Goal: Task Accomplishment & Management: Use online tool/utility

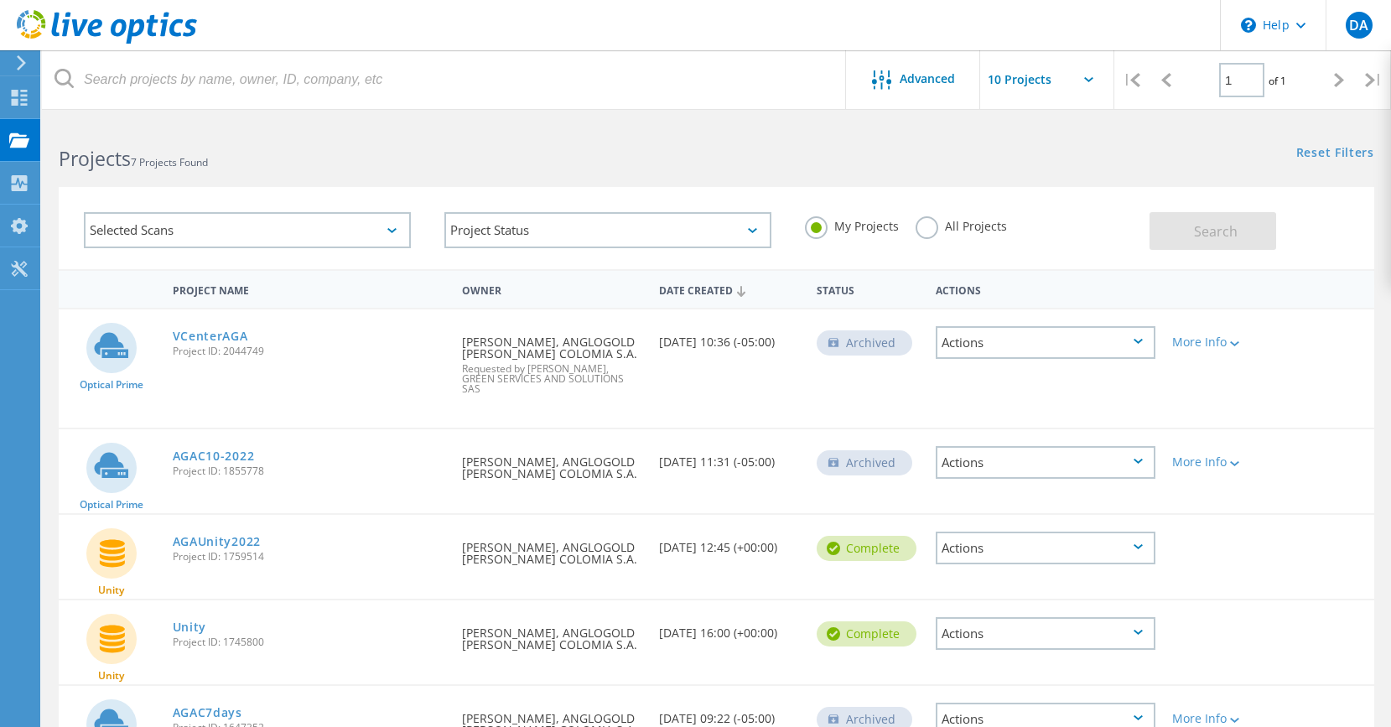
click at [19, 59] on use at bounding box center [21, 62] width 9 height 15
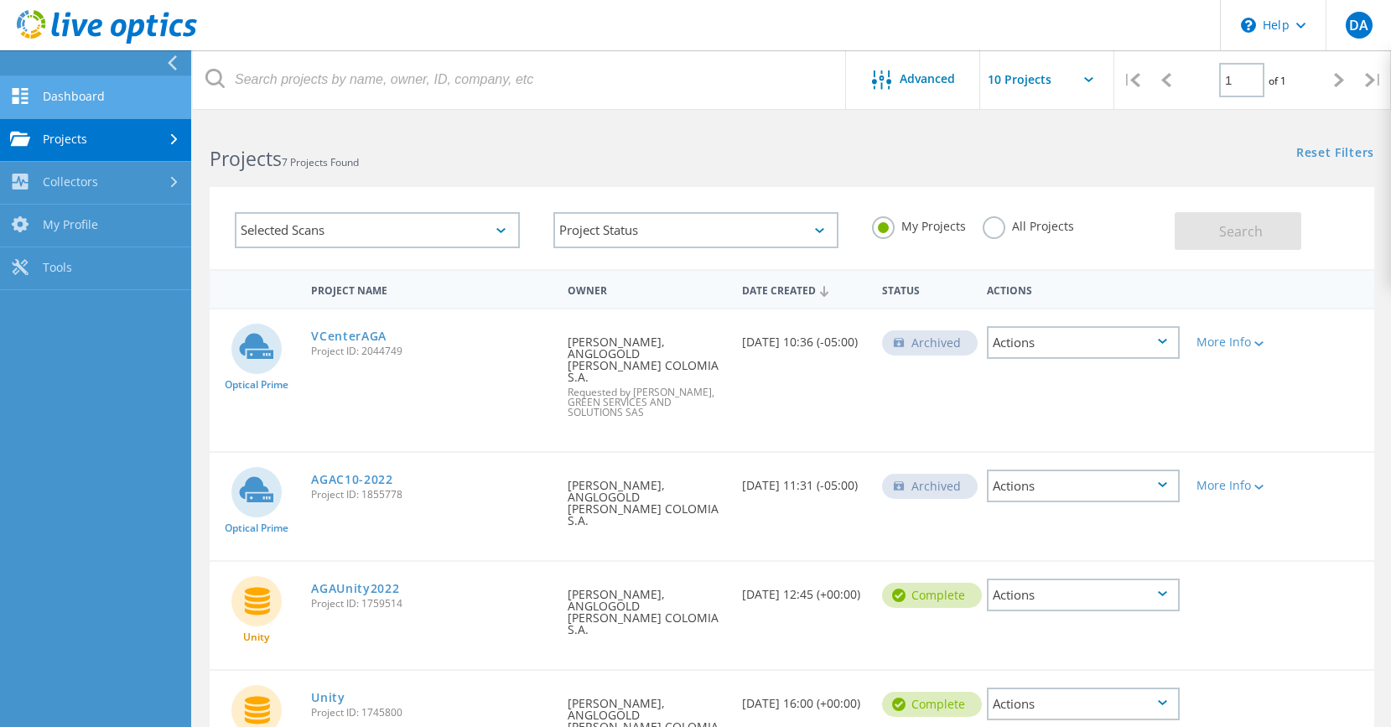
click at [73, 96] on link "Dashboard" at bounding box center [95, 97] width 191 height 43
click at [73, 95] on link "Dashboard" at bounding box center [95, 97] width 191 height 43
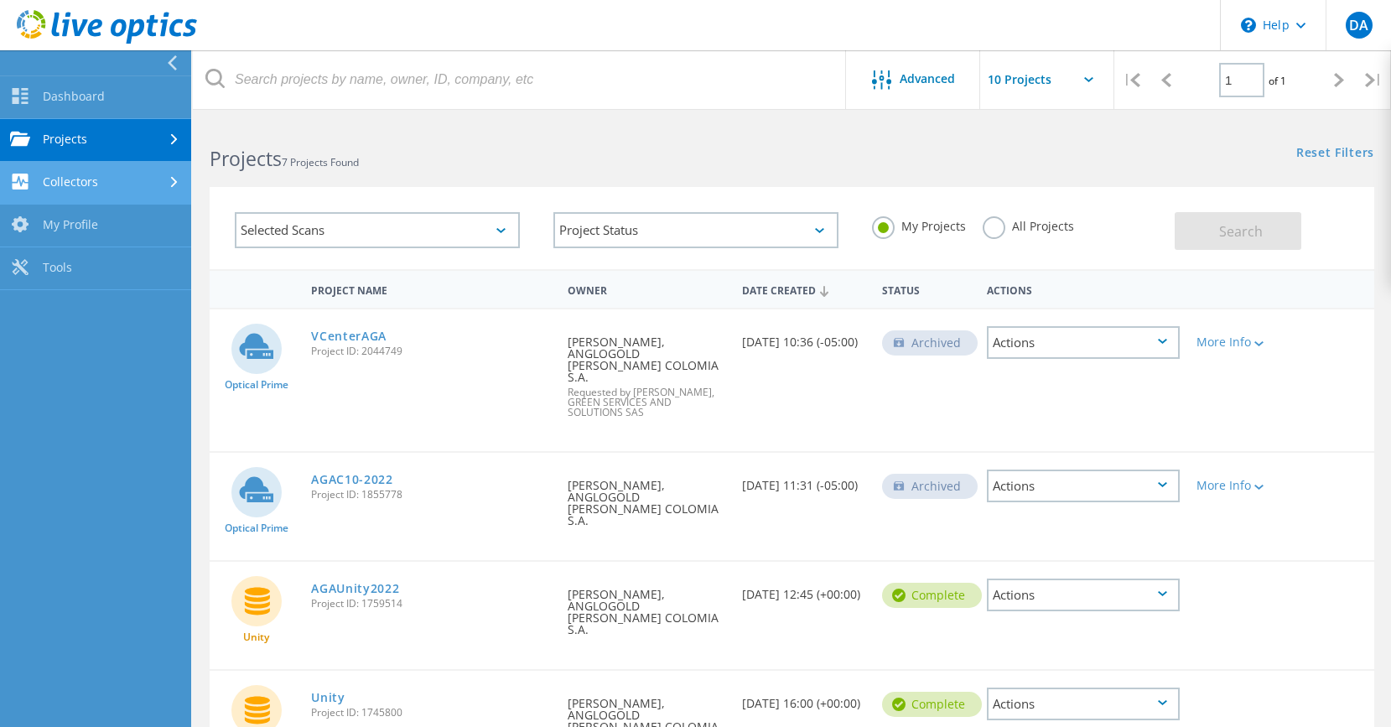
click at [84, 174] on link "Collectors" at bounding box center [95, 183] width 191 height 43
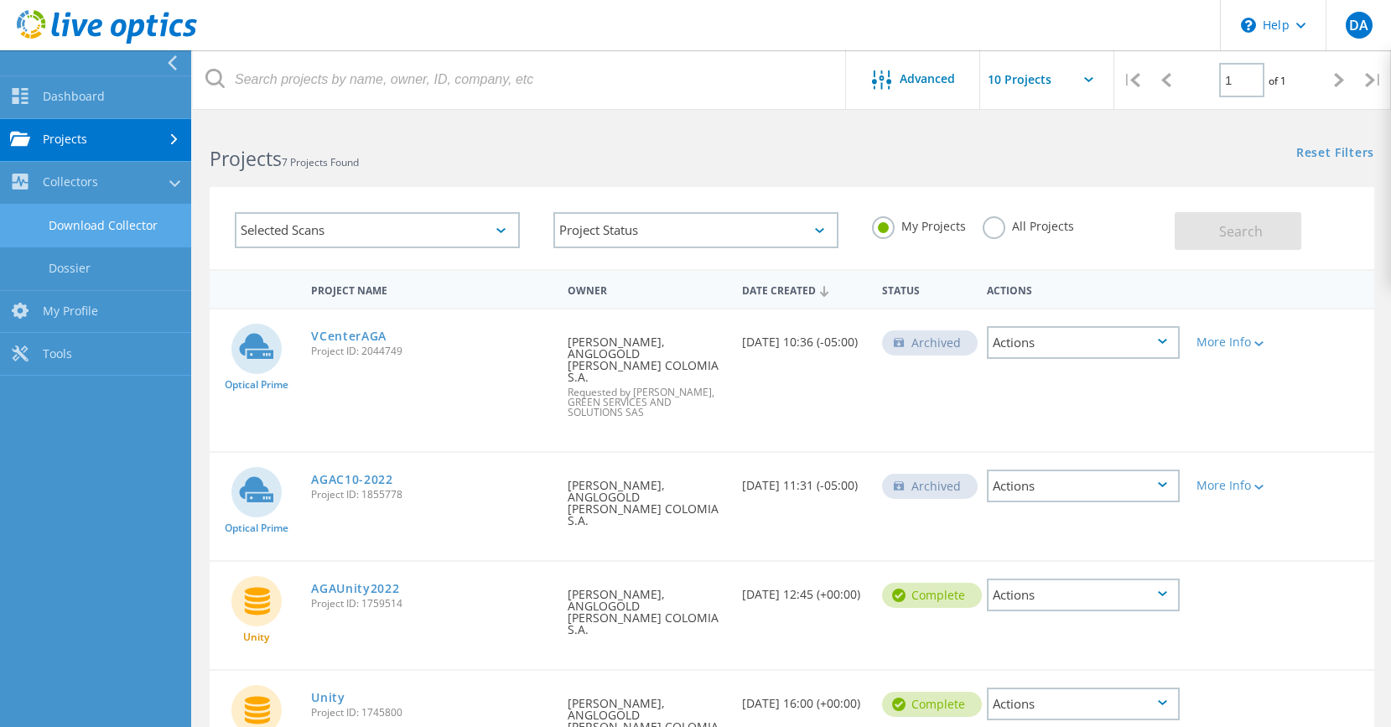
click at [100, 224] on link "Download Collector" at bounding box center [95, 226] width 191 height 43
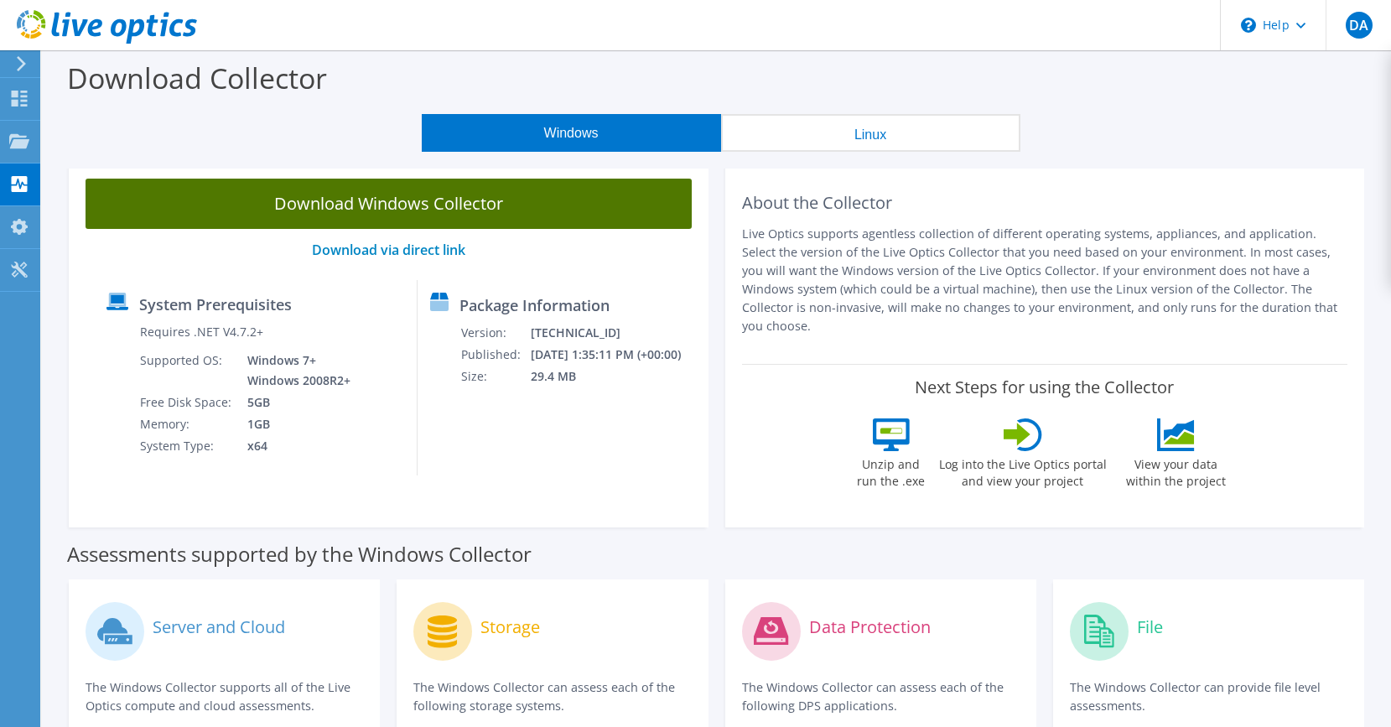
click at [405, 199] on link "Download Windows Collector" at bounding box center [389, 204] width 606 height 50
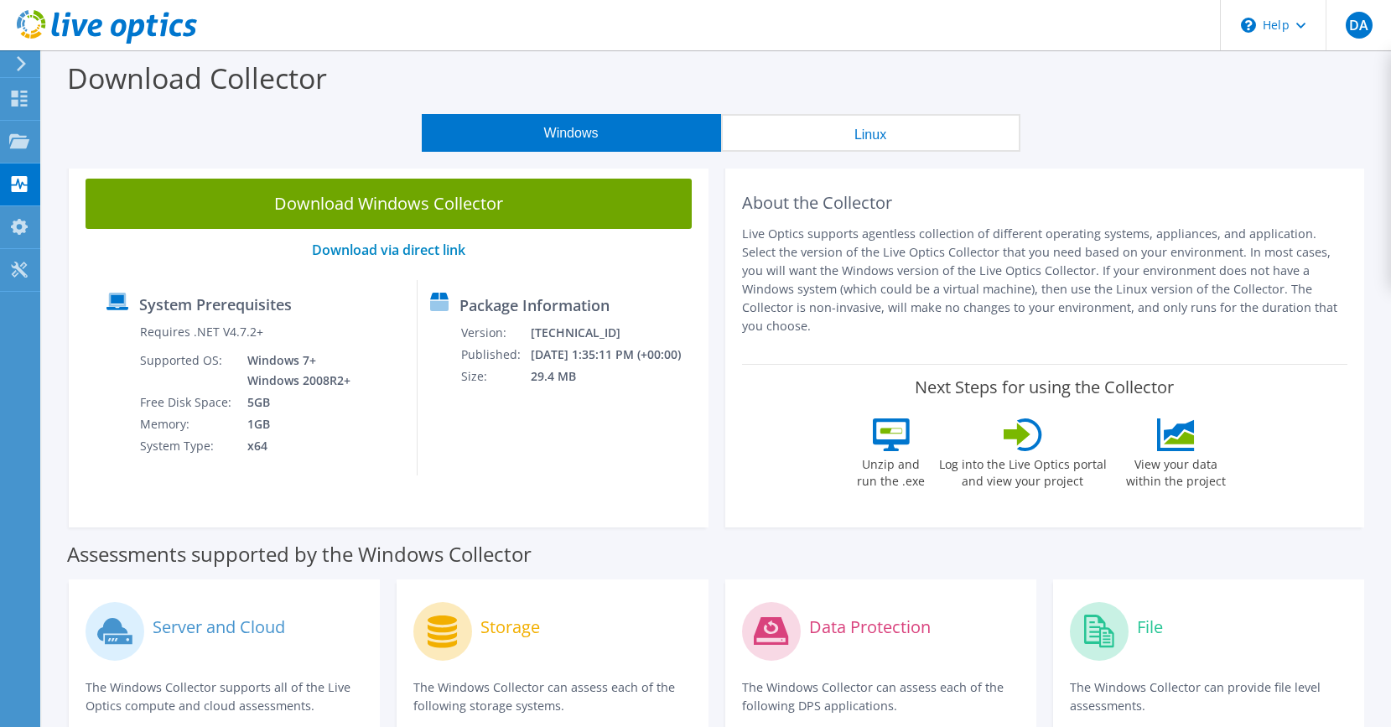
click at [601, 23] on header "DA End User David Acosta dacostac@AngloGoldAshanti.com ANGLOGOLD ASHANTI COLOMI…" at bounding box center [695, 25] width 1391 height 50
click at [22, 137] on use at bounding box center [19, 140] width 20 height 14
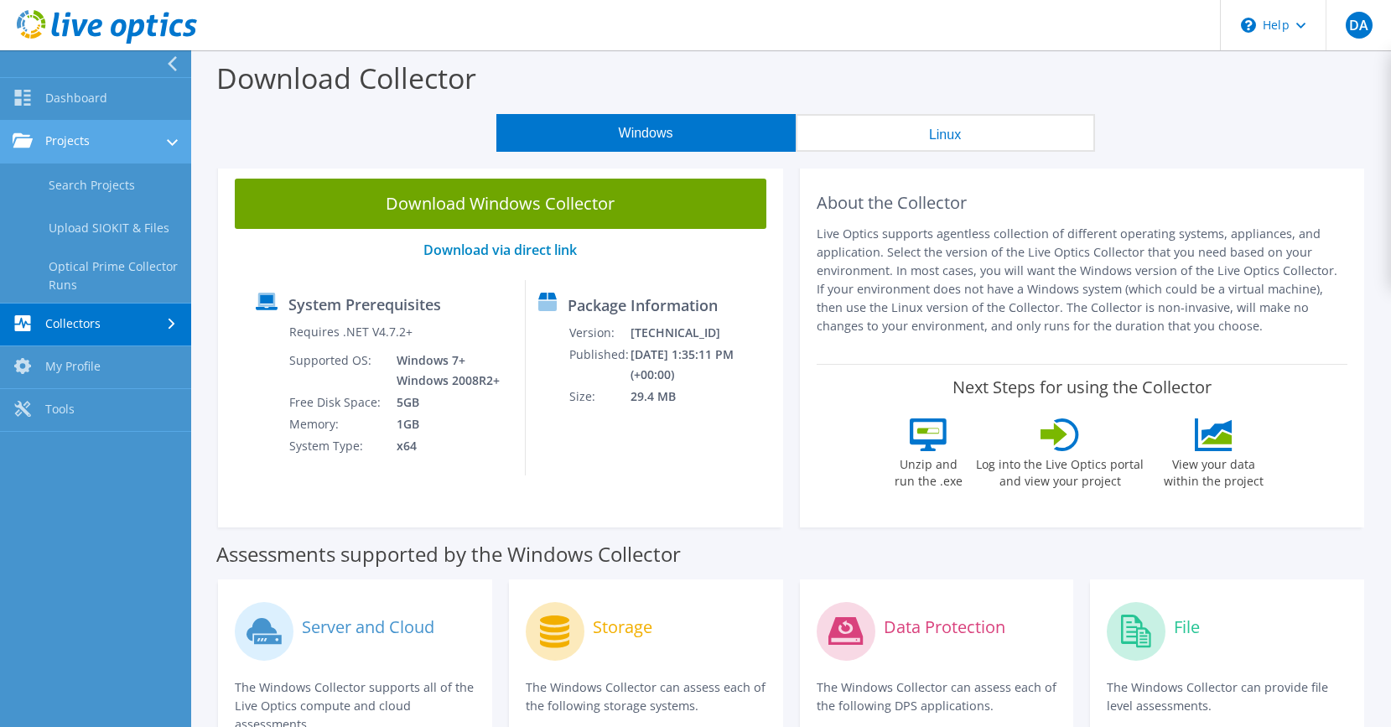
click at [78, 145] on link "Projects" at bounding box center [95, 142] width 191 height 43
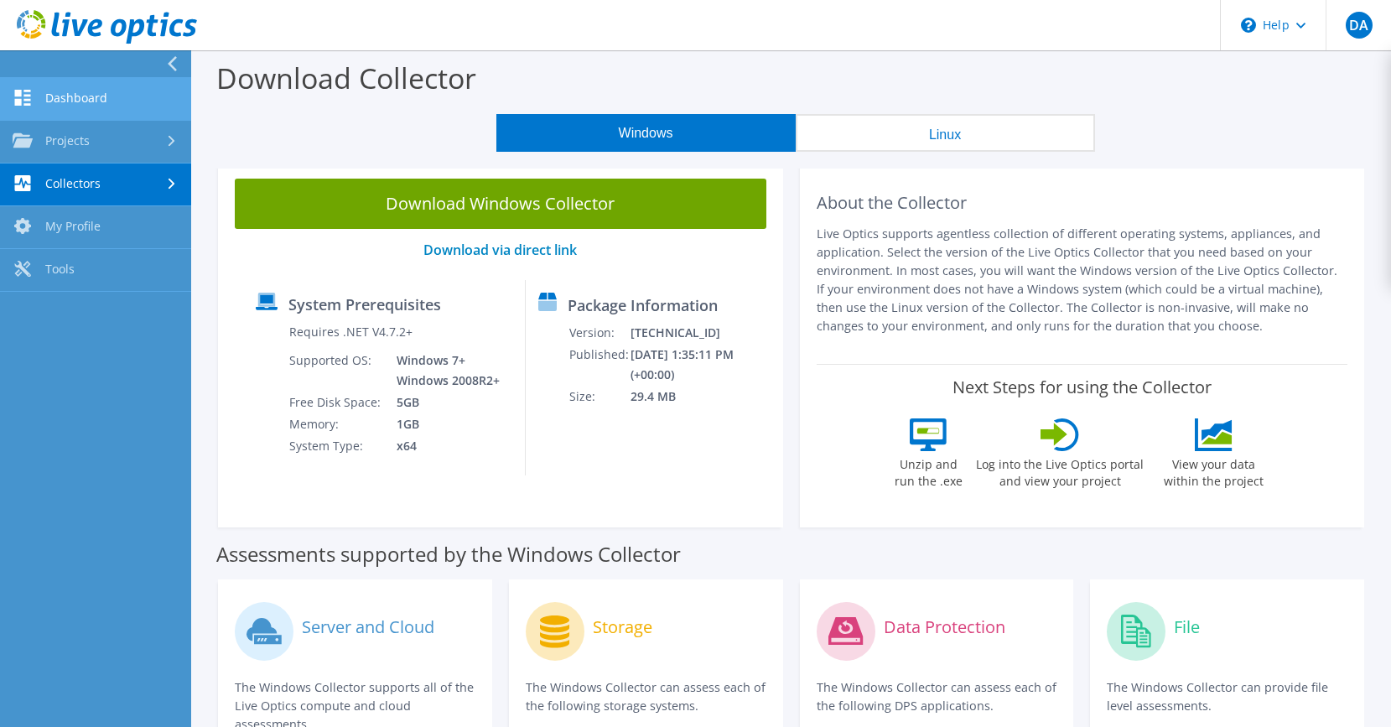
click at [70, 89] on link "Dashboard" at bounding box center [95, 99] width 191 height 43
click at [82, 93] on link "Dashboard" at bounding box center [95, 99] width 191 height 43
click at [126, 30] on icon at bounding box center [107, 27] width 180 height 34
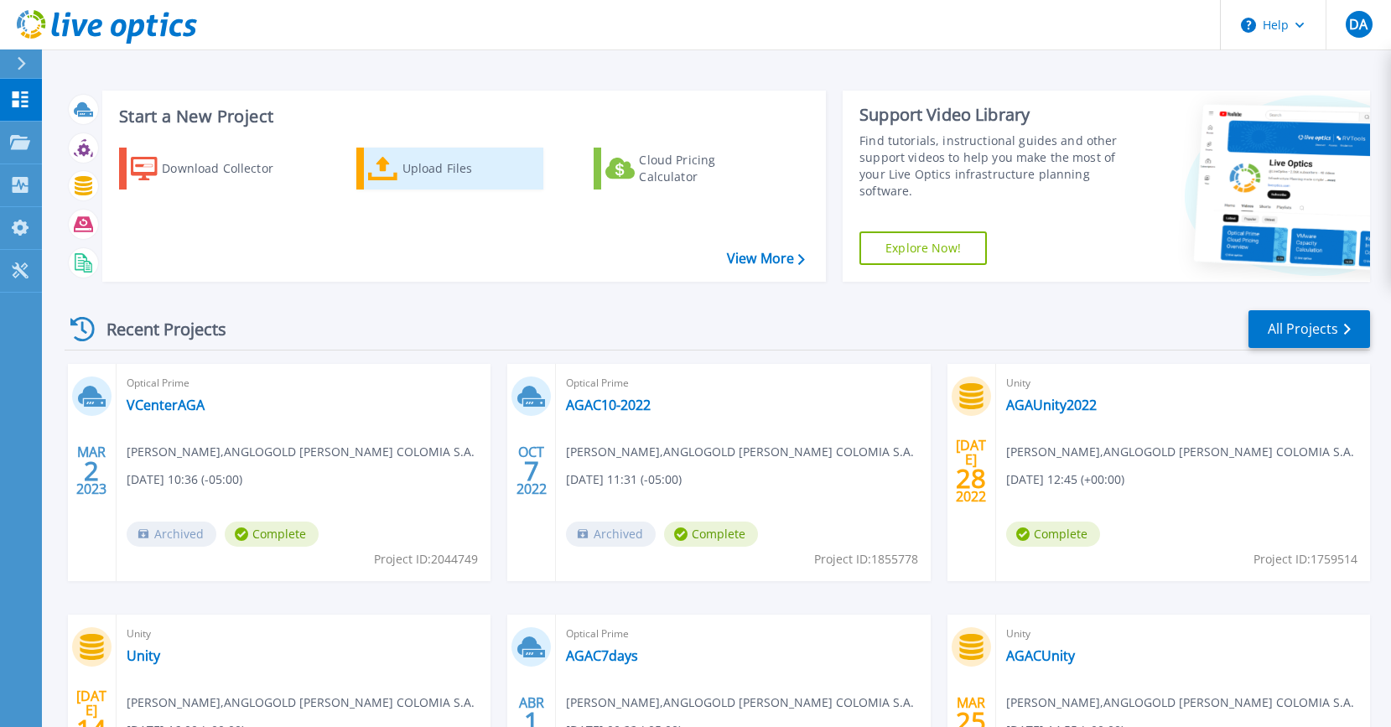
click at [417, 161] on div "Upload Files" at bounding box center [469, 169] width 134 height 34
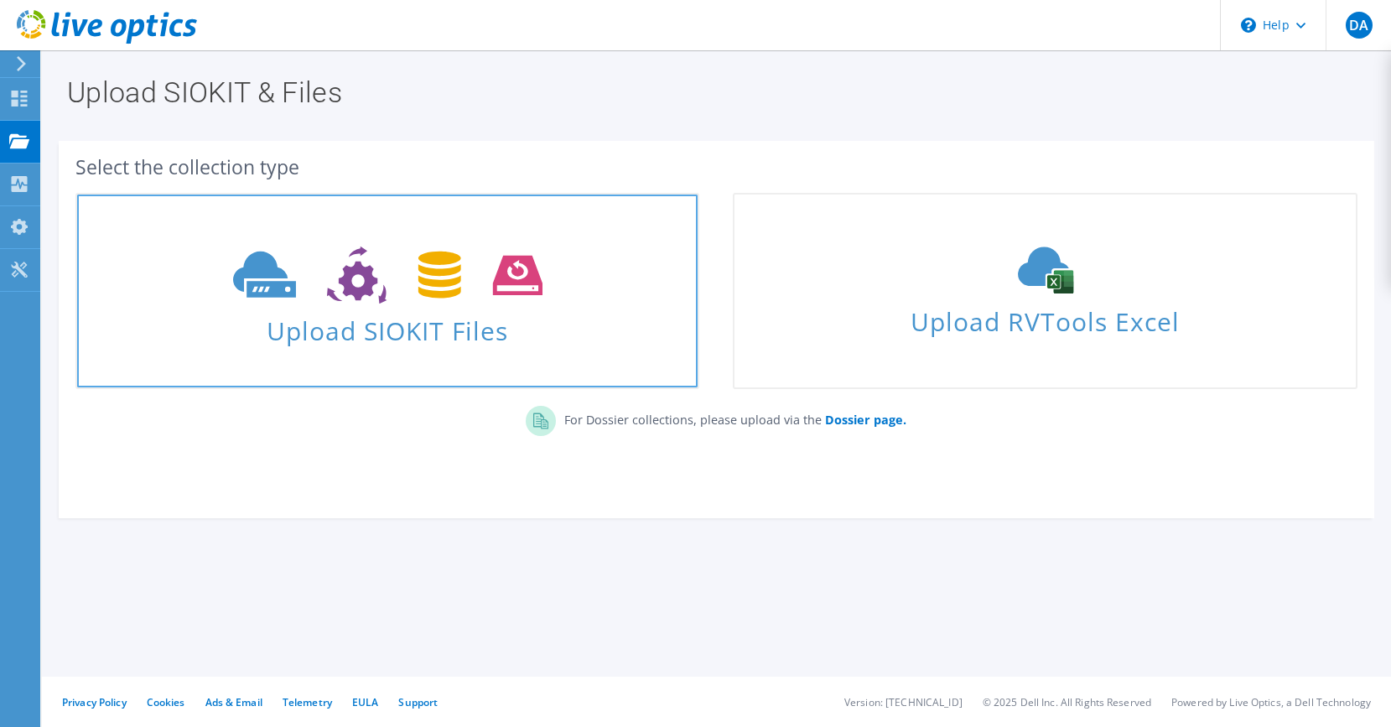
click at [438, 327] on span "Upload SIOKIT Files" at bounding box center [387, 326] width 620 height 36
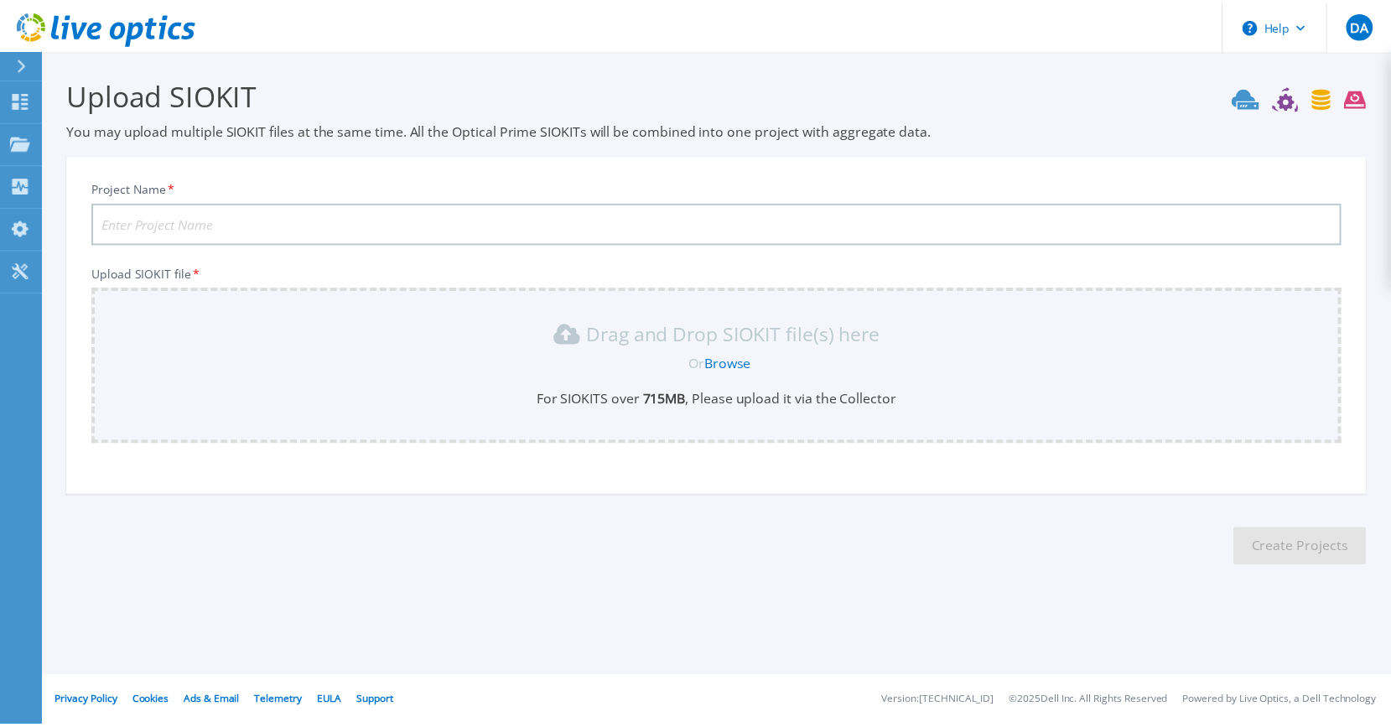
scroll to position [21, 0]
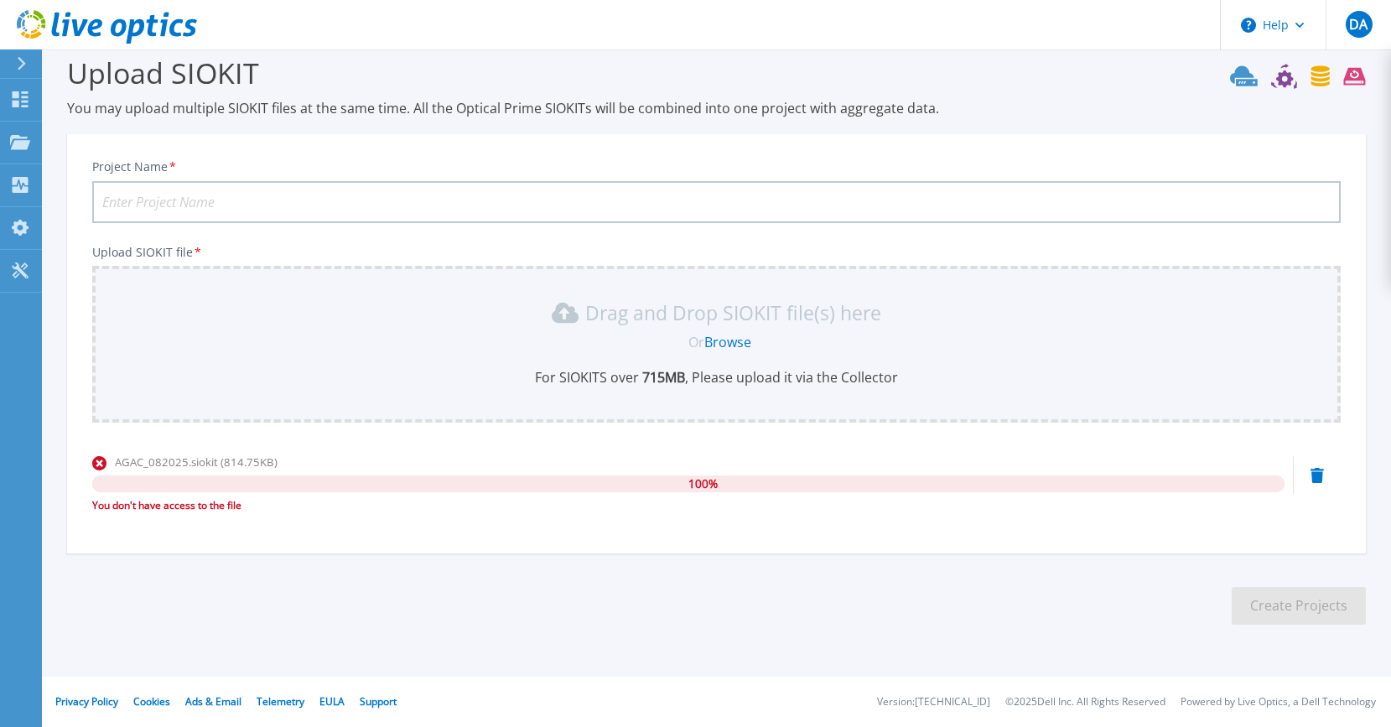
click at [733, 343] on link "Browse" at bounding box center [727, 342] width 47 height 18
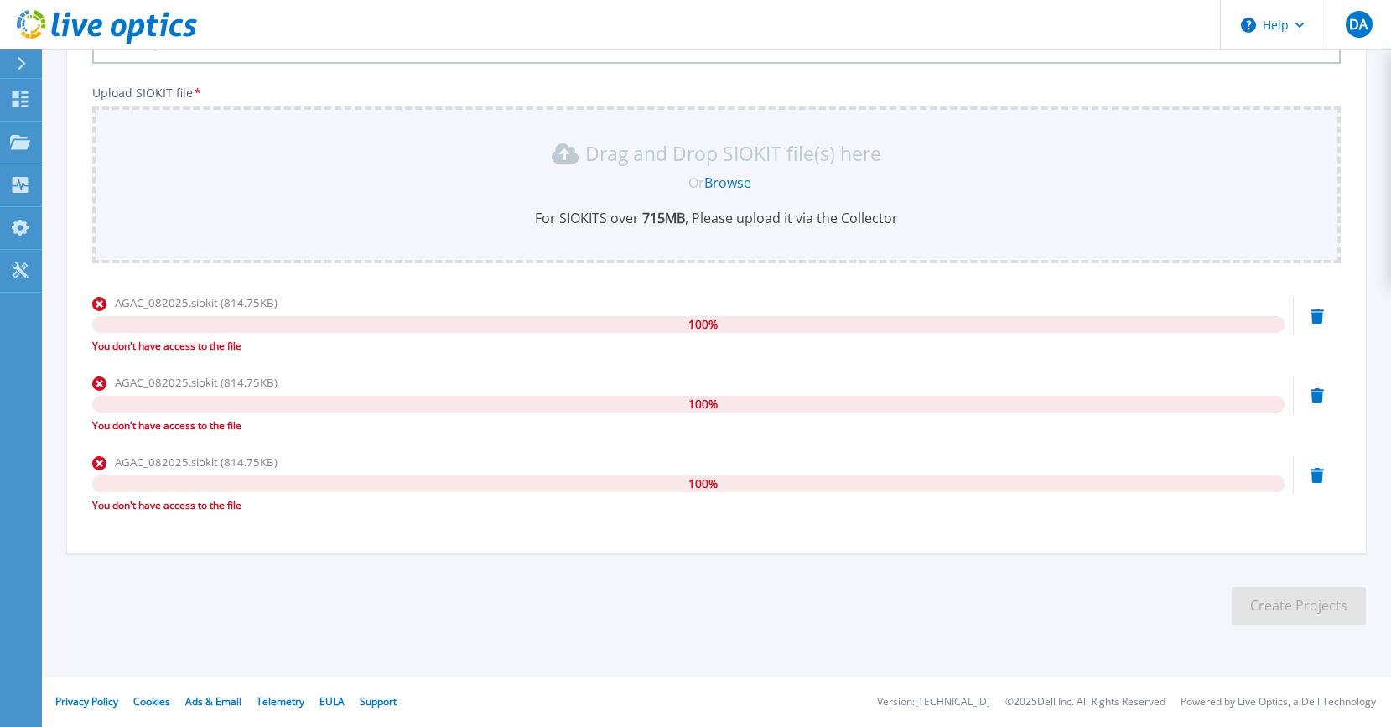
scroll to position [0, 0]
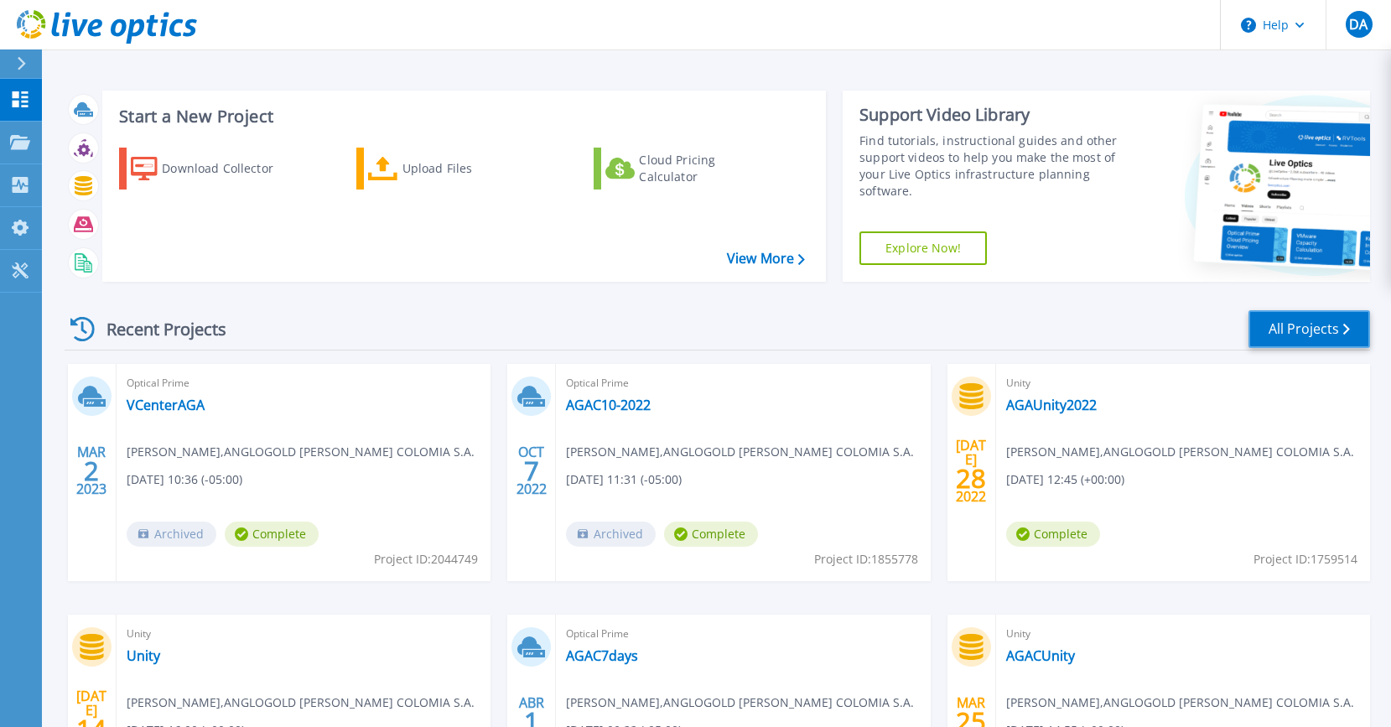
click at [1315, 330] on link "All Projects" at bounding box center [1309, 329] width 122 height 38
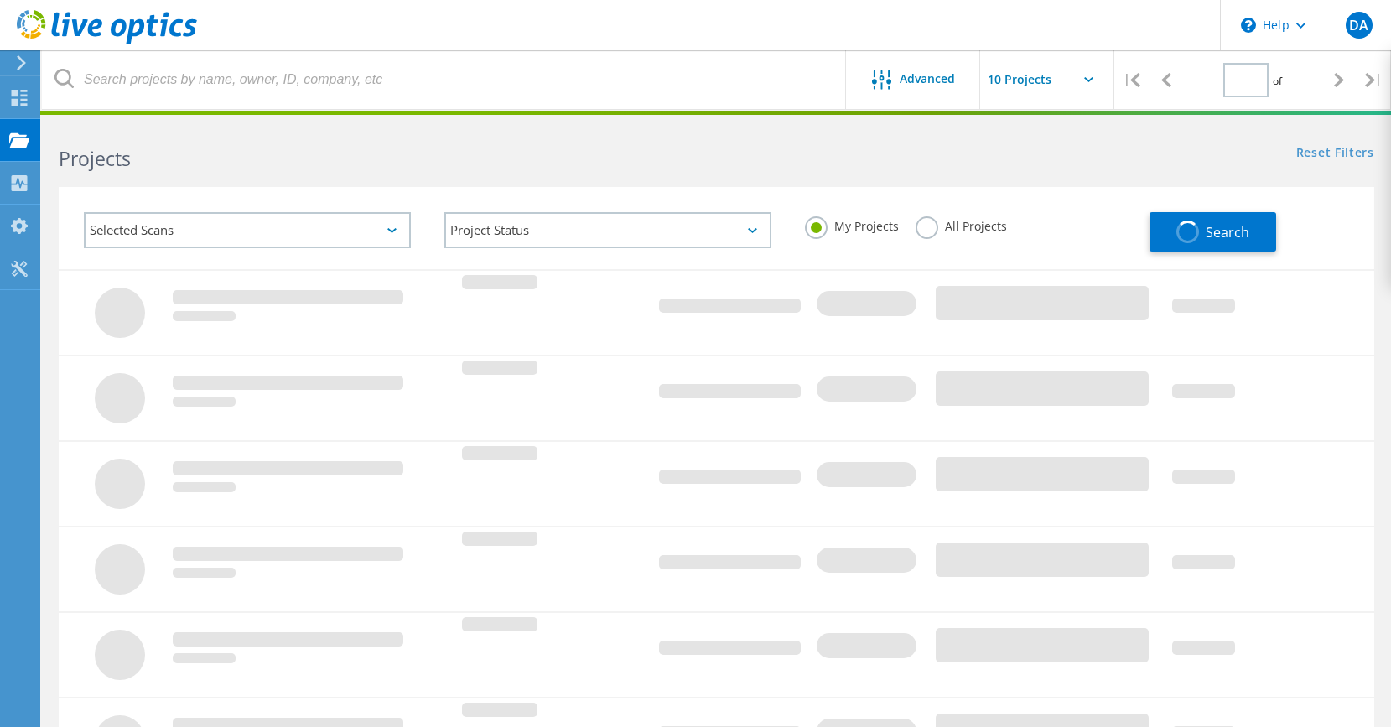
type input "1"
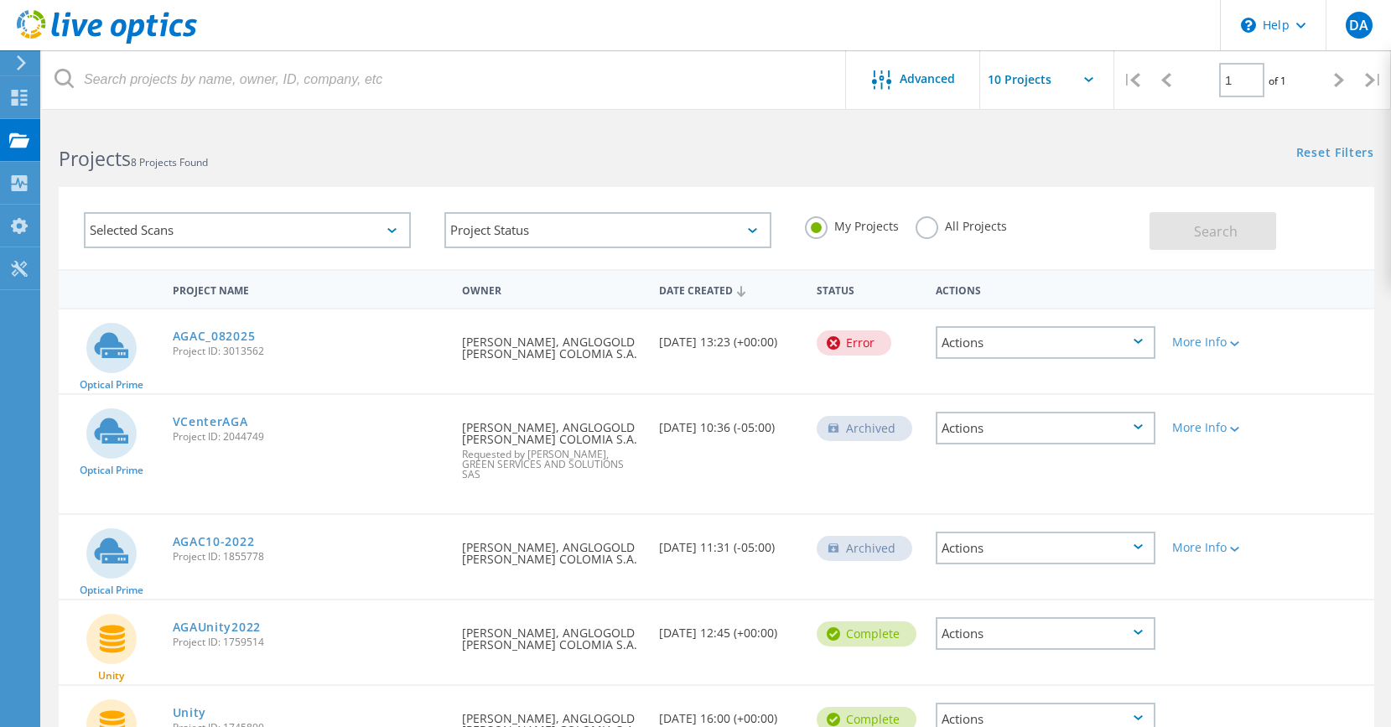
click at [1067, 344] on div "Actions" at bounding box center [1046, 342] width 220 height 33
click at [1310, 340] on div "Optical Prime AGAC_082025 Project ID: 3013562 Requested By David Acosta, ANGLOG…" at bounding box center [716, 351] width 1315 height 84
click at [205, 332] on link "AGAC_082025" at bounding box center [214, 336] width 83 height 12
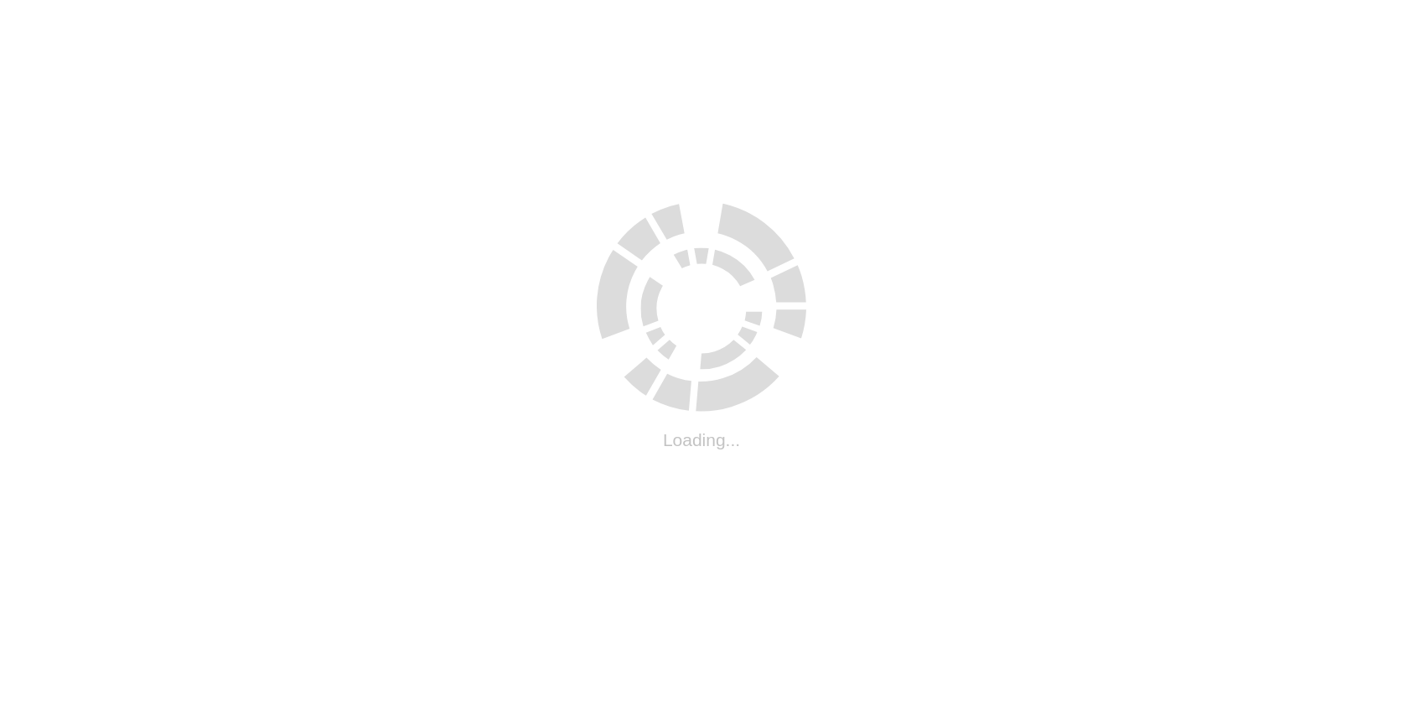
click at [235, 7] on html ".cls-1 { fill: #cecece; } .cls-1 { fill: #cecece; } Loading..." at bounding box center [701, 3] width 1403 height 7
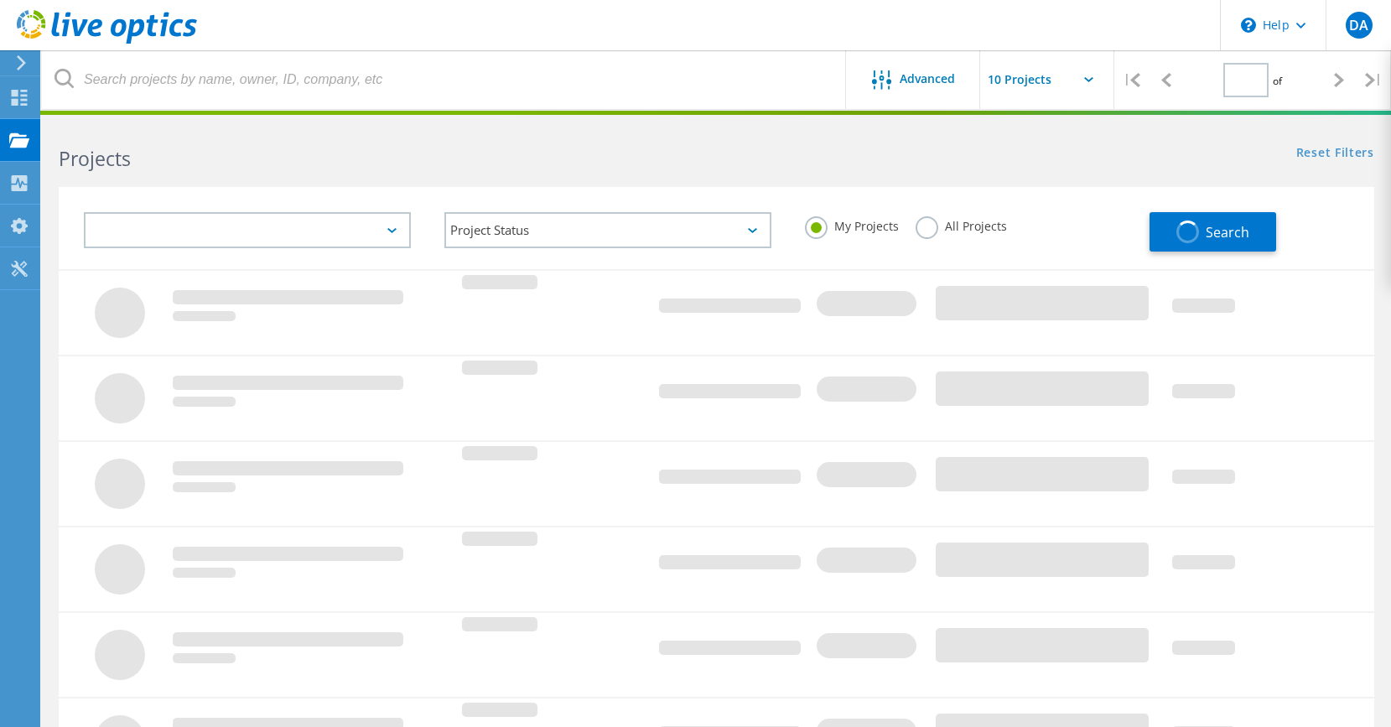
type input "1"
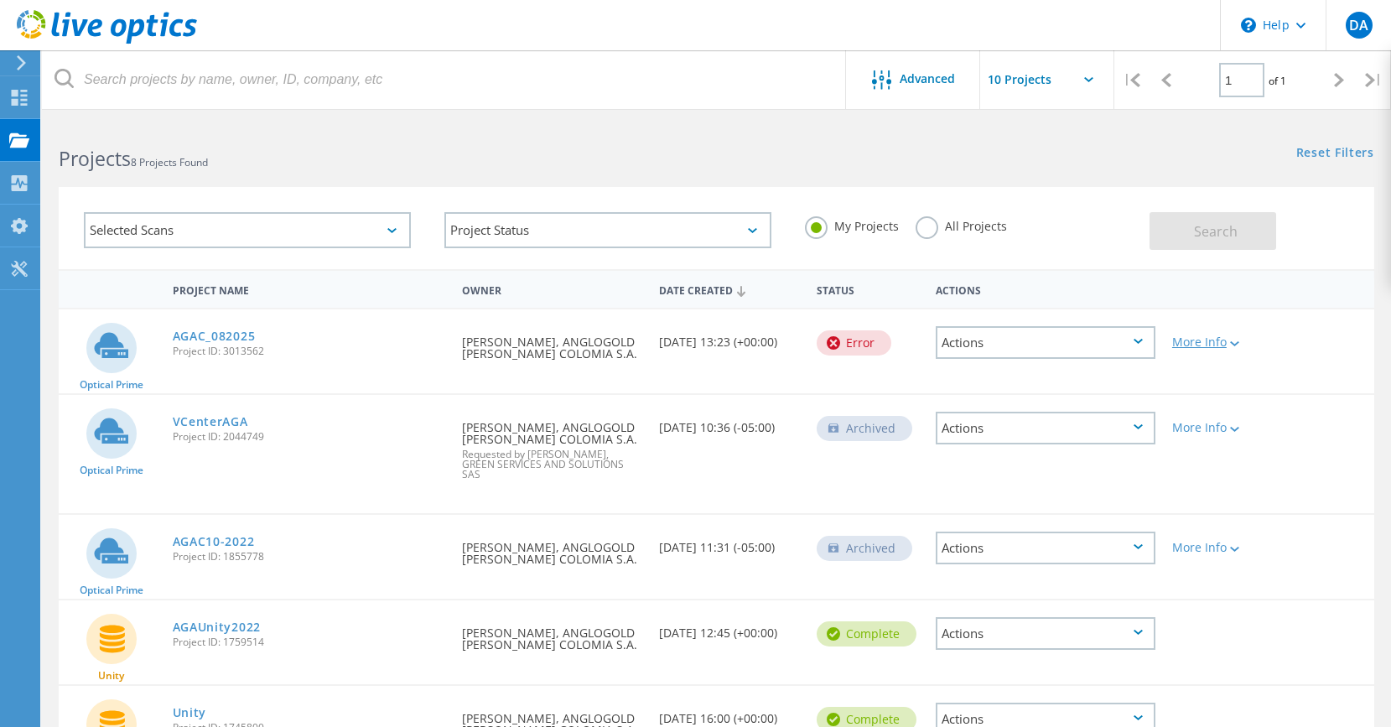
click at [1232, 343] on icon at bounding box center [1234, 343] width 9 height 5
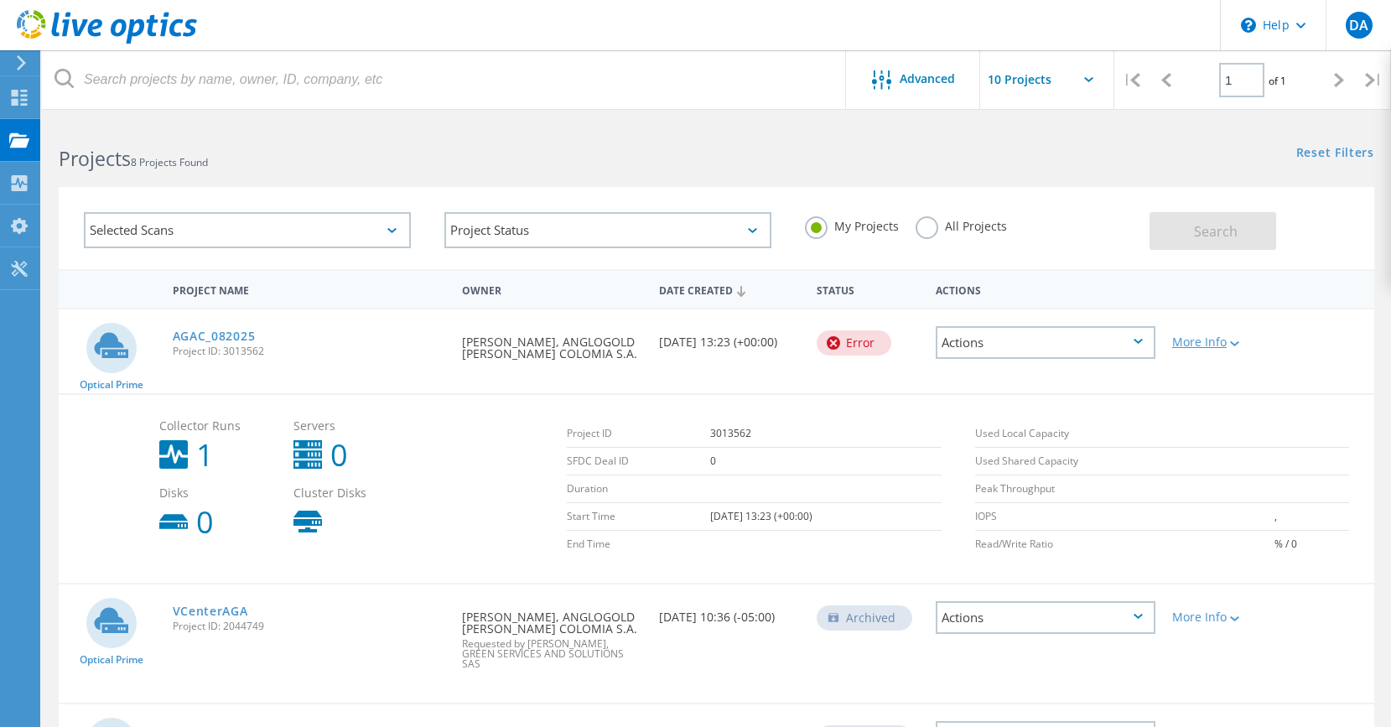
click at [1232, 343] on icon at bounding box center [1234, 343] width 9 height 5
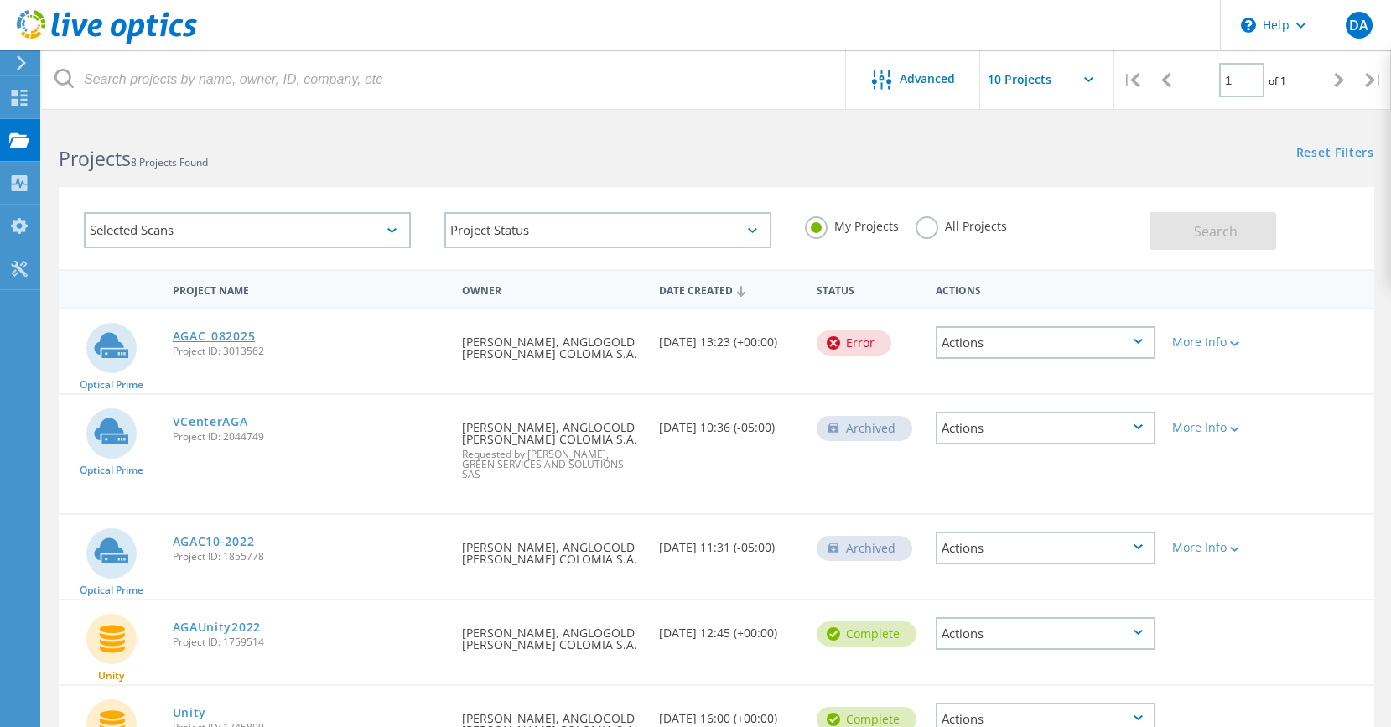
click at [216, 338] on link "AGAC_082025" at bounding box center [214, 336] width 83 height 12
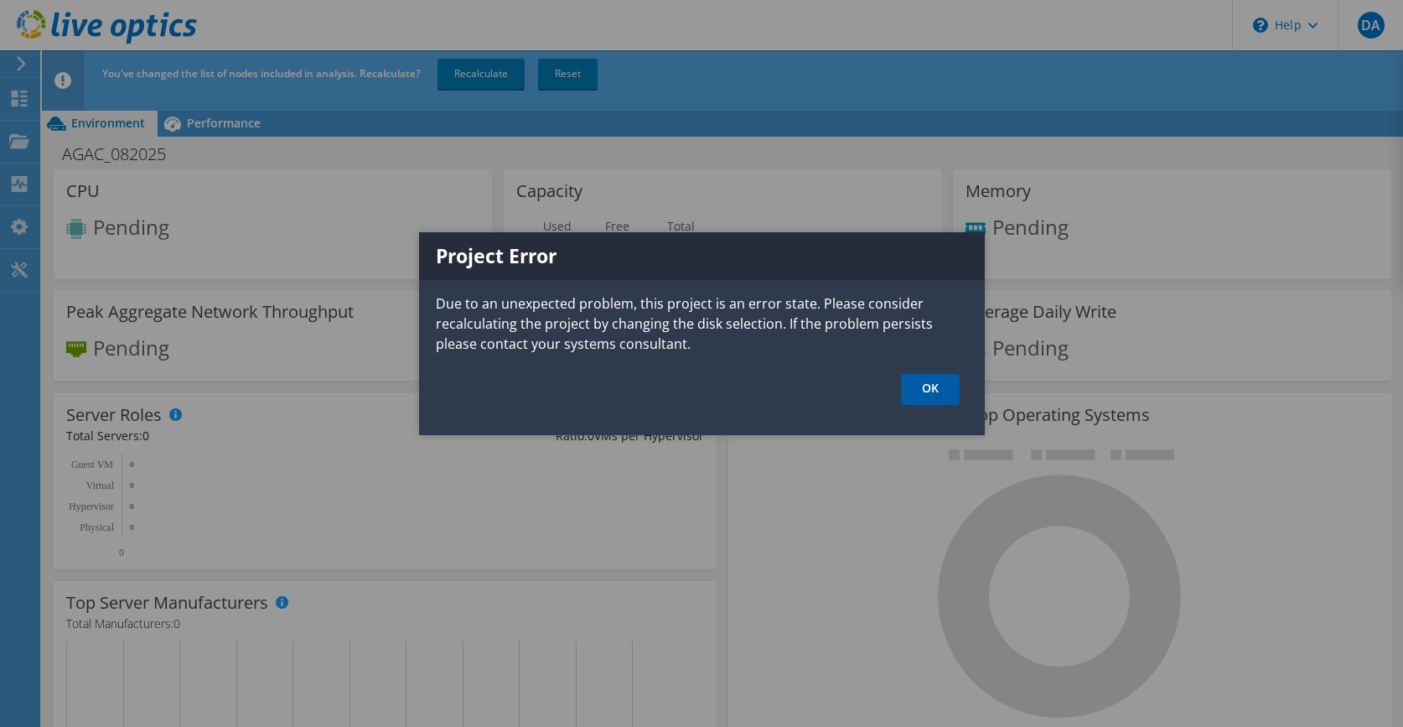
click at [926, 383] on link "OK" at bounding box center [930, 389] width 59 height 31
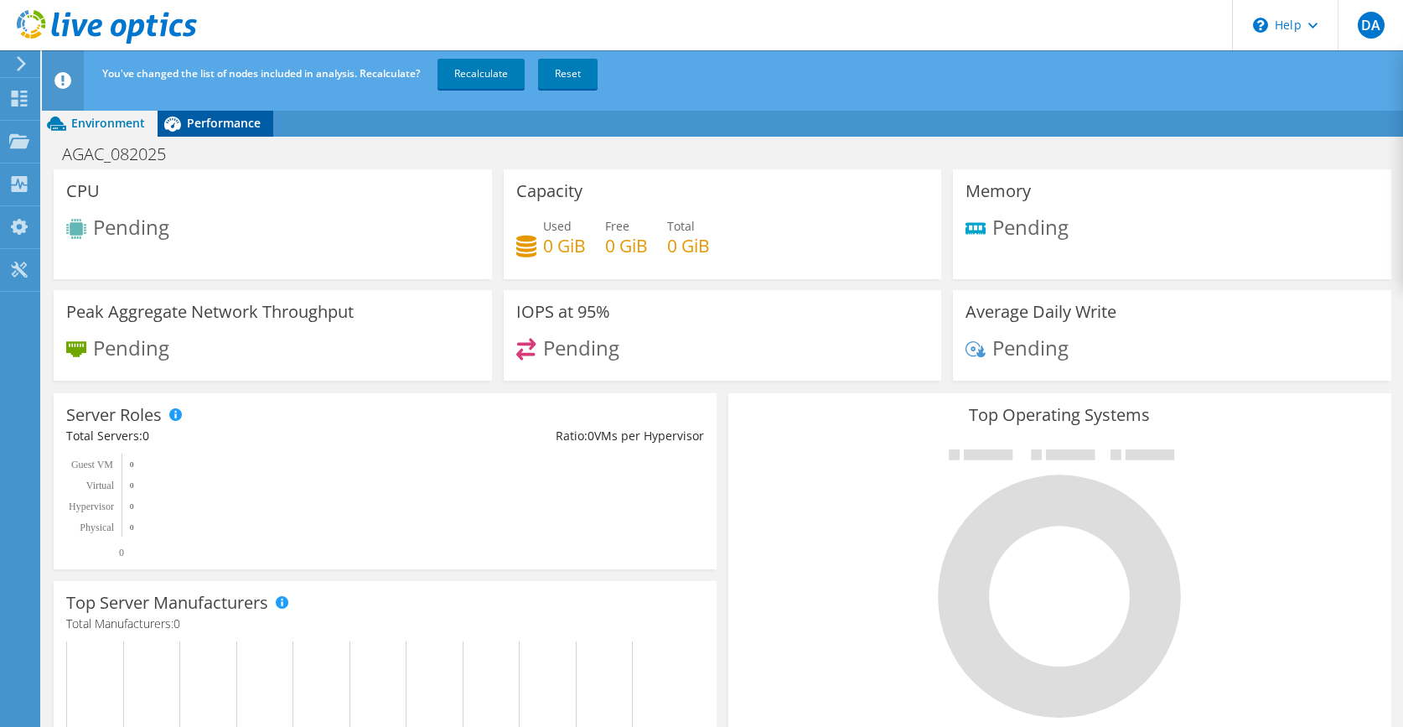
click at [232, 122] on span "Performance" at bounding box center [224, 123] width 74 height 16
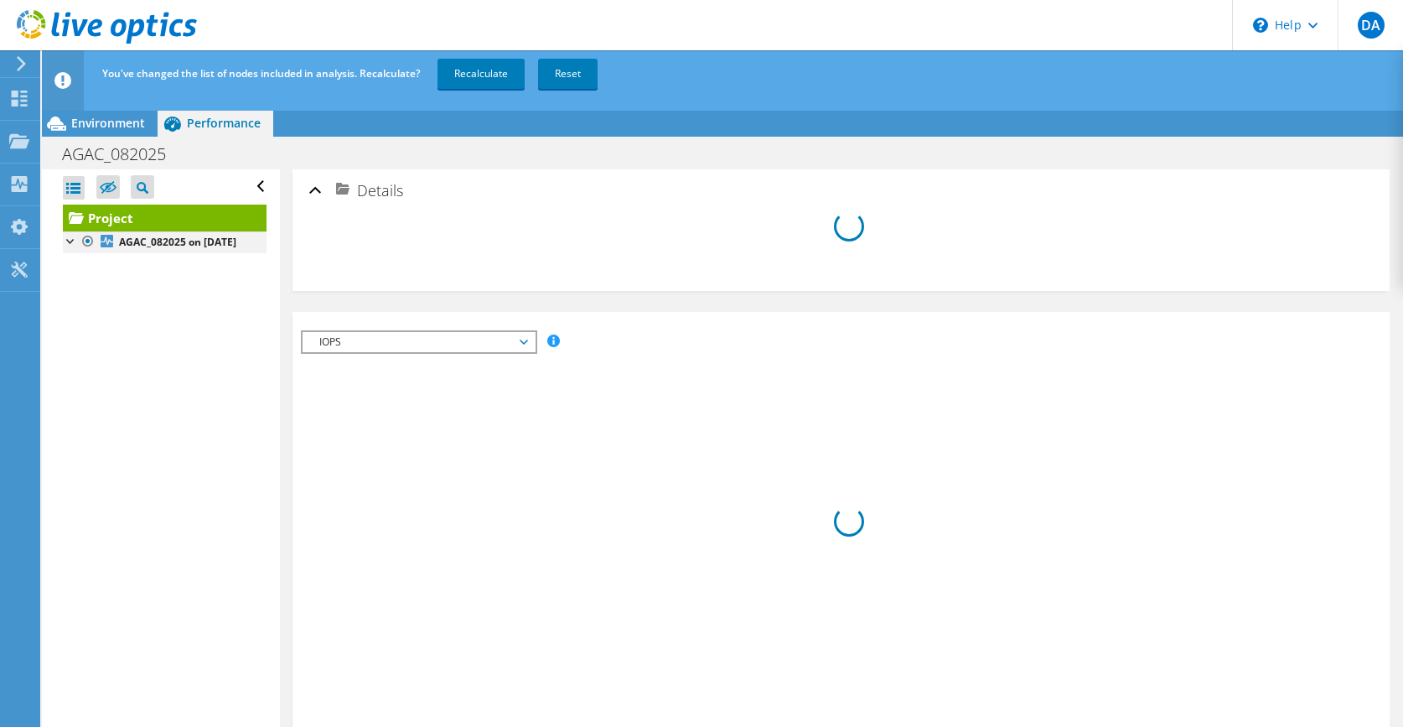
click at [70, 241] on div at bounding box center [71, 239] width 17 height 17
click at [488, 76] on link "Recalculate" at bounding box center [481, 74] width 87 height 30
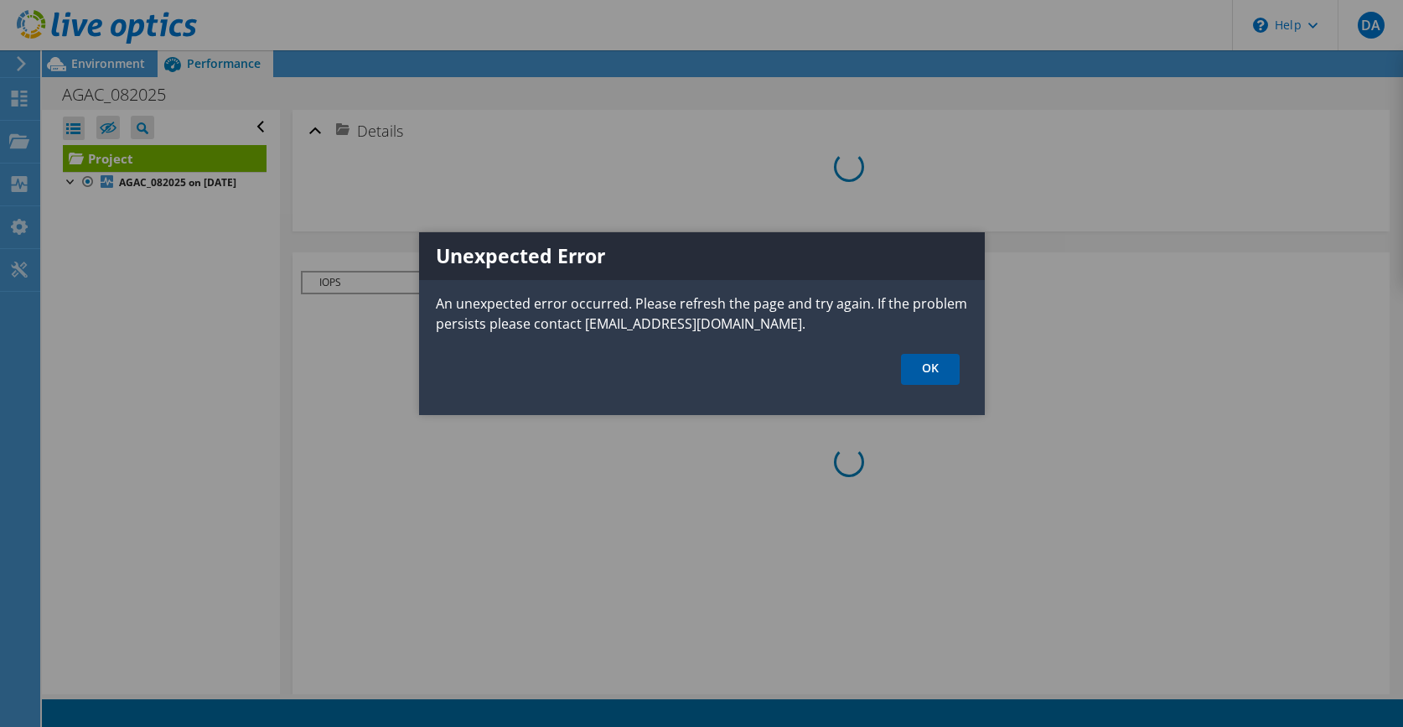
click at [922, 368] on link "OK" at bounding box center [930, 369] width 59 height 31
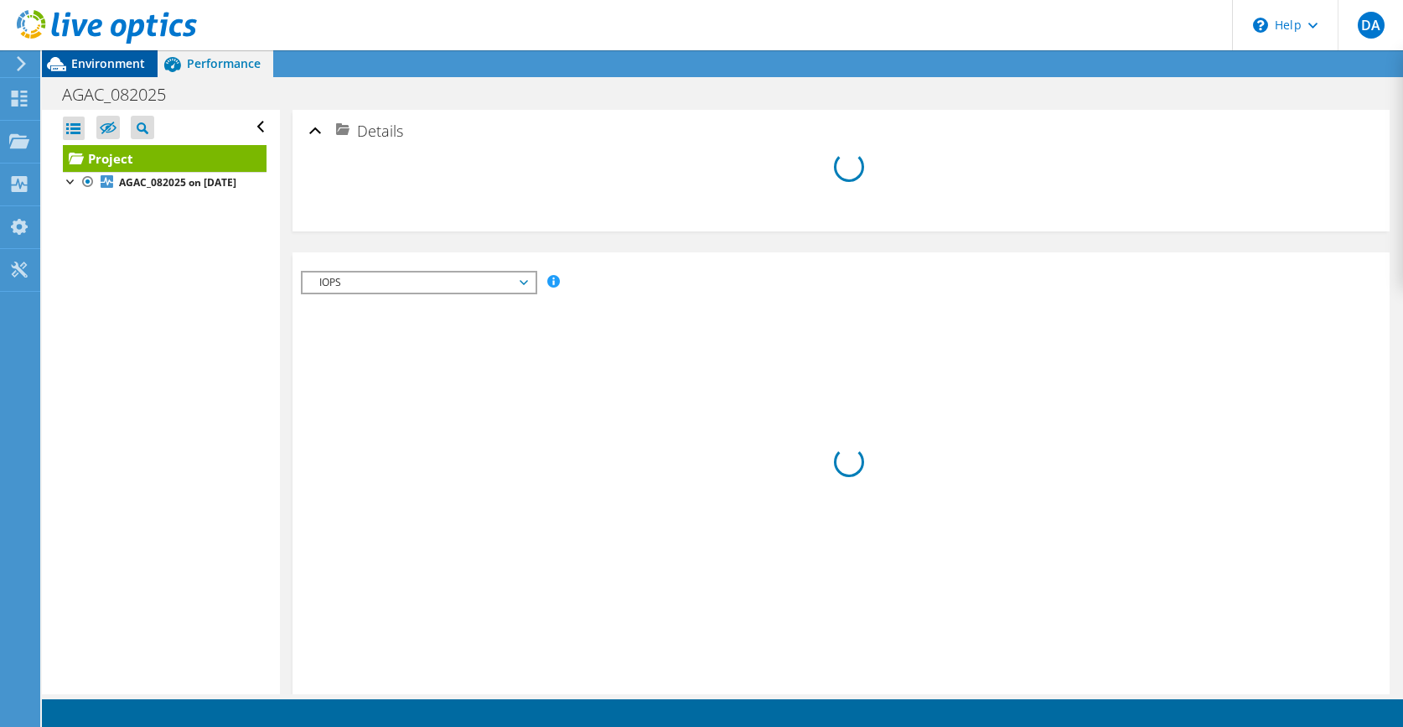
click at [106, 62] on span "Environment" at bounding box center [108, 63] width 74 height 16
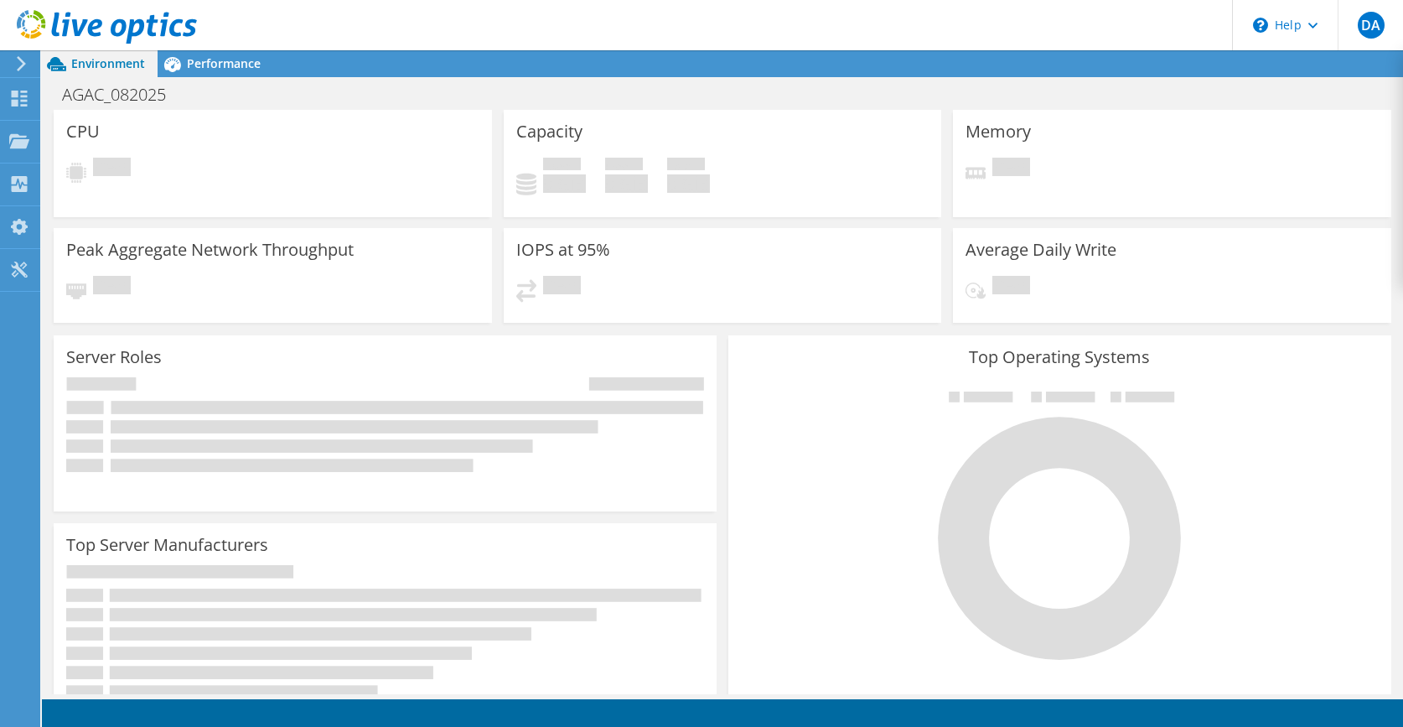
click at [15, 63] on icon at bounding box center [21, 63] width 13 height 15
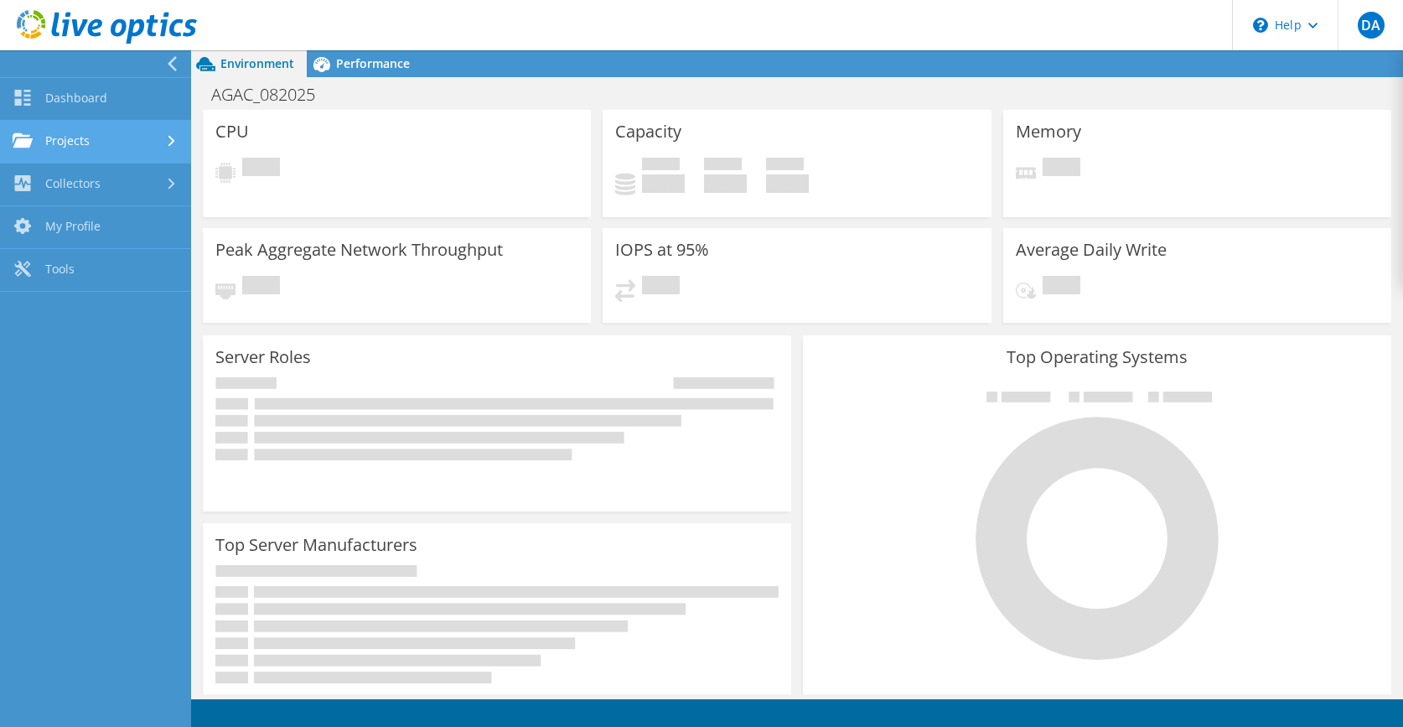
click at [115, 139] on link "Projects" at bounding box center [95, 142] width 191 height 43
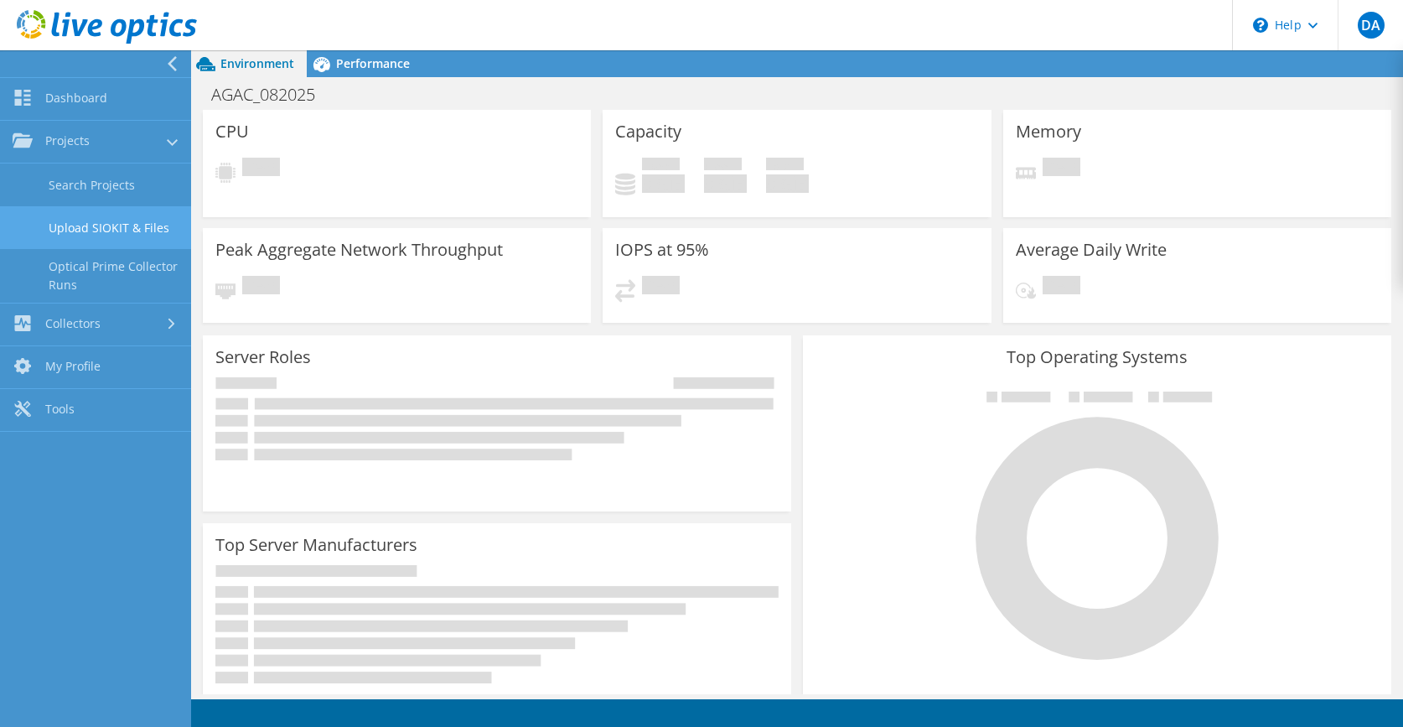
click at [100, 222] on link "Upload SIOKIT & Files" at bounding box center [95, 227] width 191 height 43
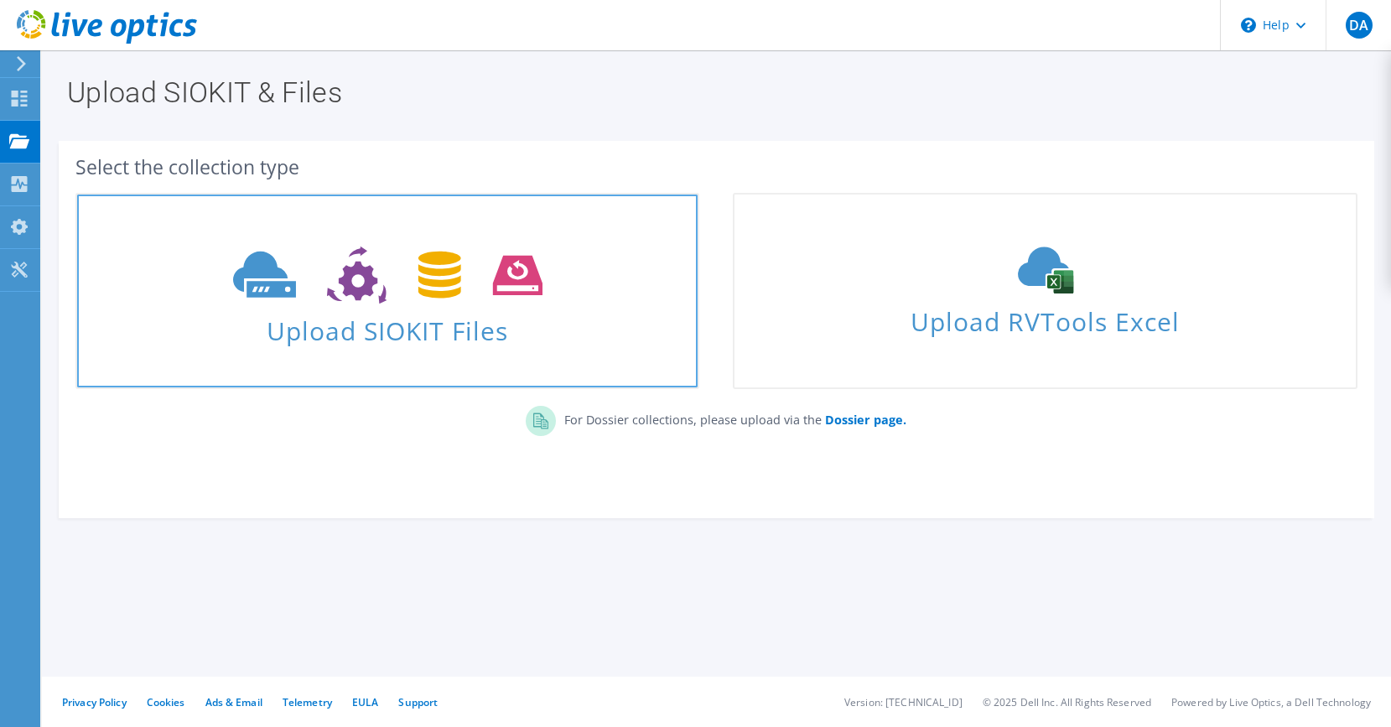
click at [459, 320] on span "Upload SIOKIT Files" at bounding box center [387, 326] width 620 height 36
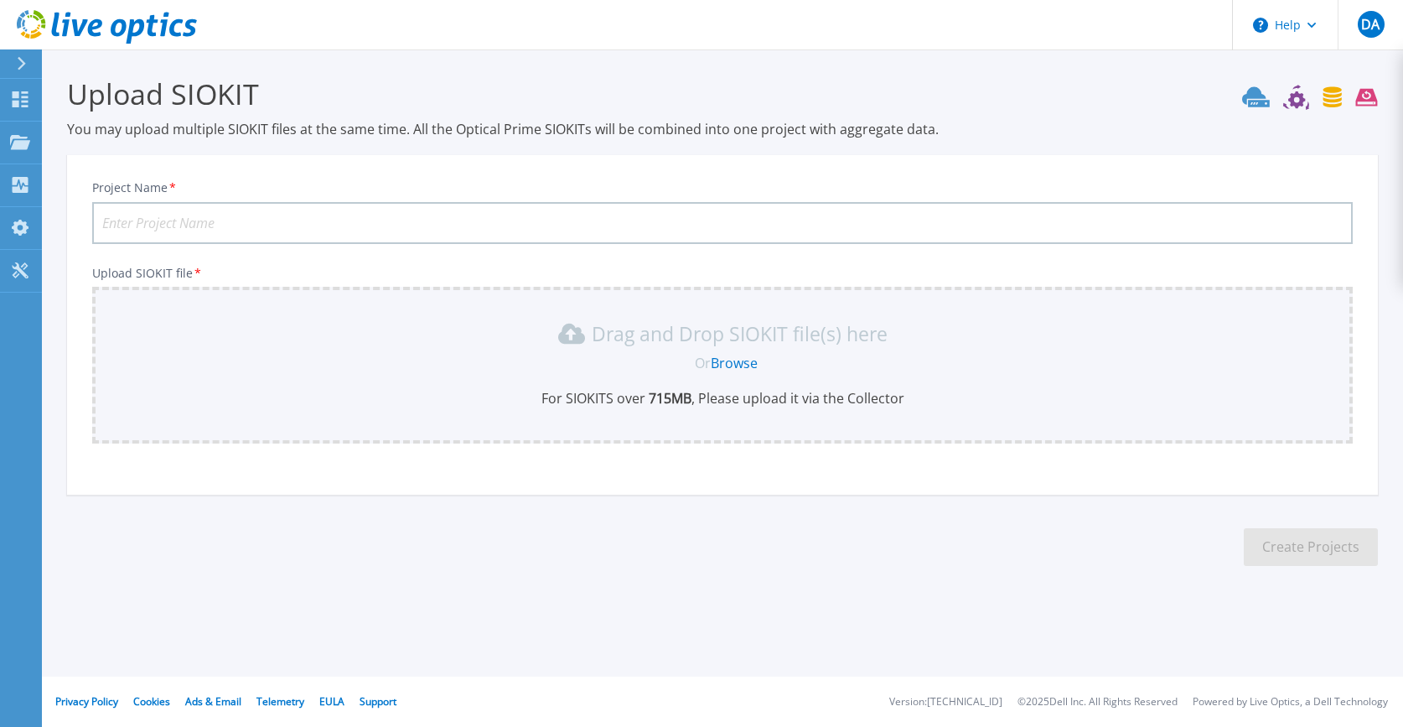
click at [730, 366] on link "Browse" at bounding box center [734, 363] width 47 height 18
